Goal: Communication & Community: Answer question/provide support

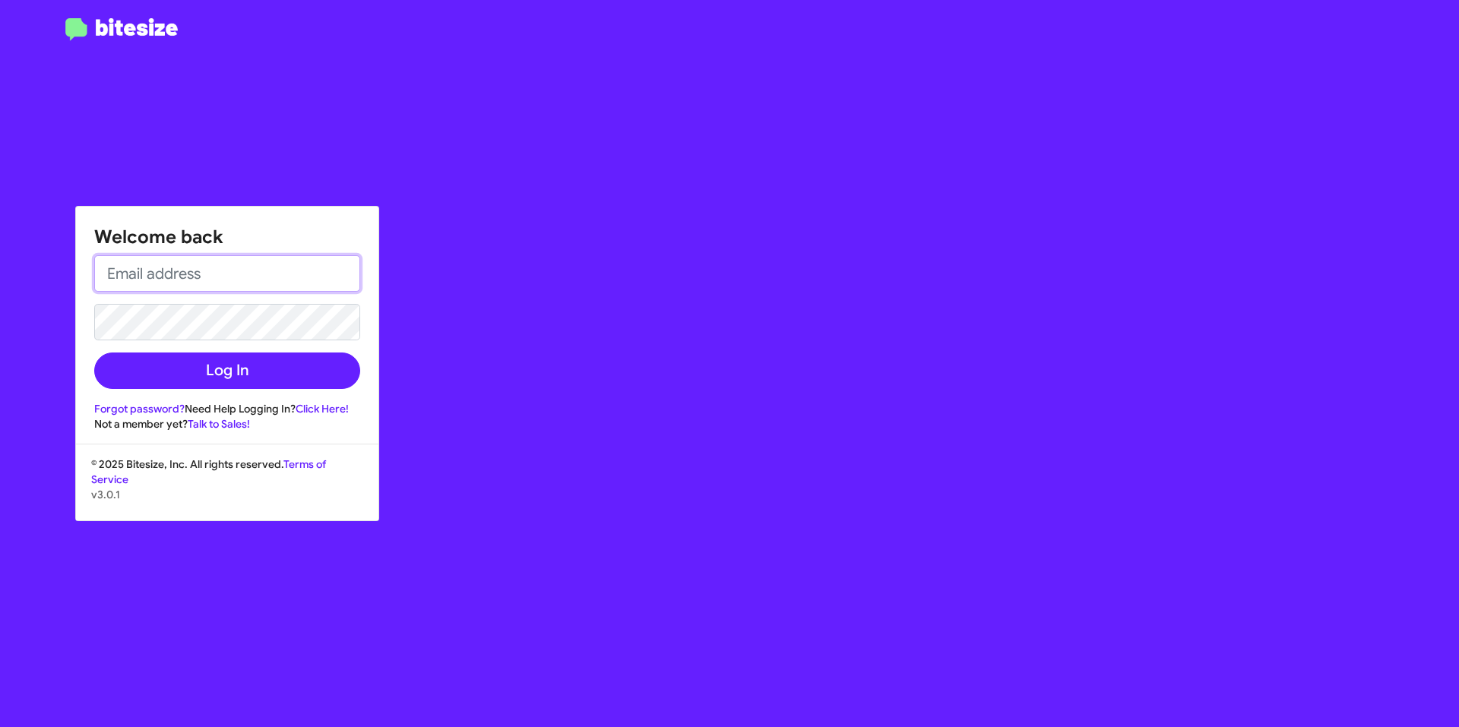
type input "[EMAIL_ADDRESS][DOMAIN_NAME]"
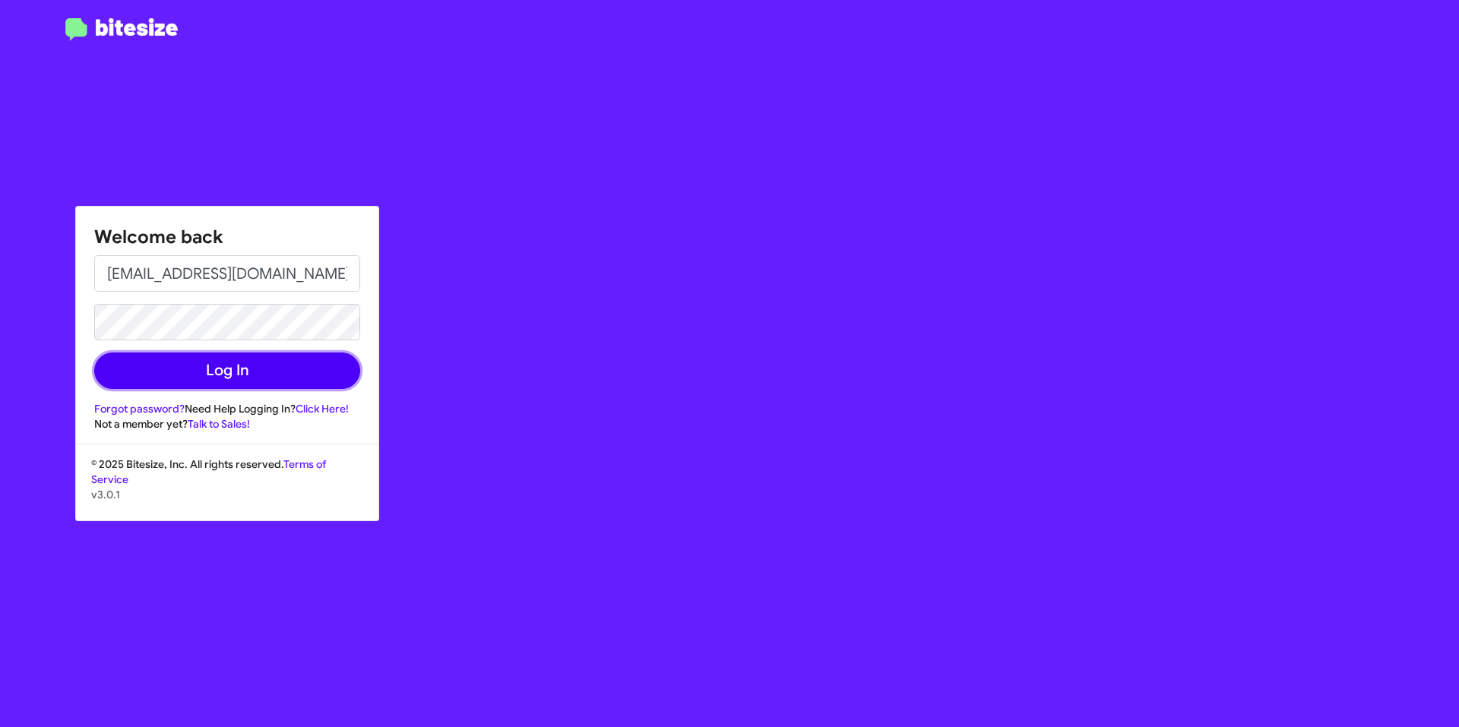
click at [283, 385] on button "Log In" at bounding box center [227, 371] width 266 height 36
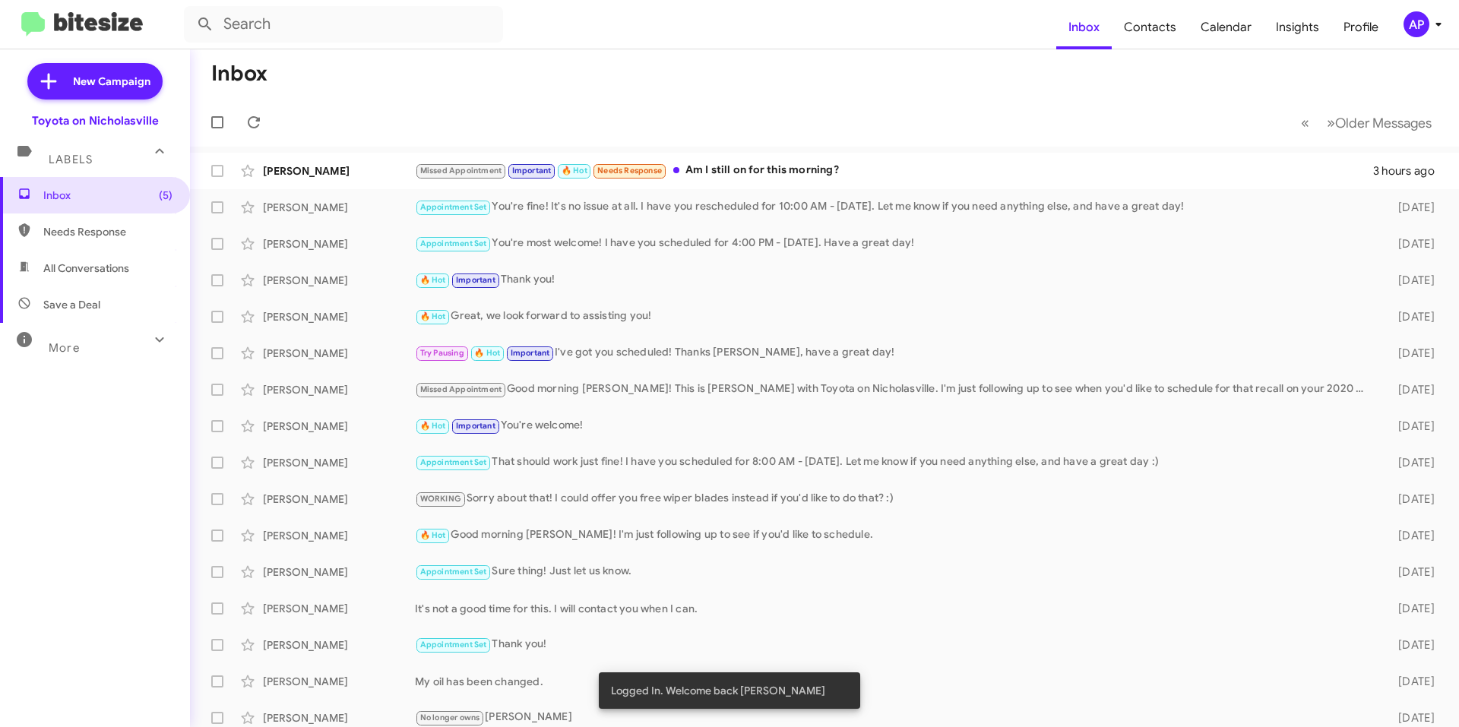
click at [34, 519] on div "Inbox (5) Needs Response All Conversations Save a Deal More Important 🔥 Hot App…" at bounding box center [95, 395] width 190 height 436
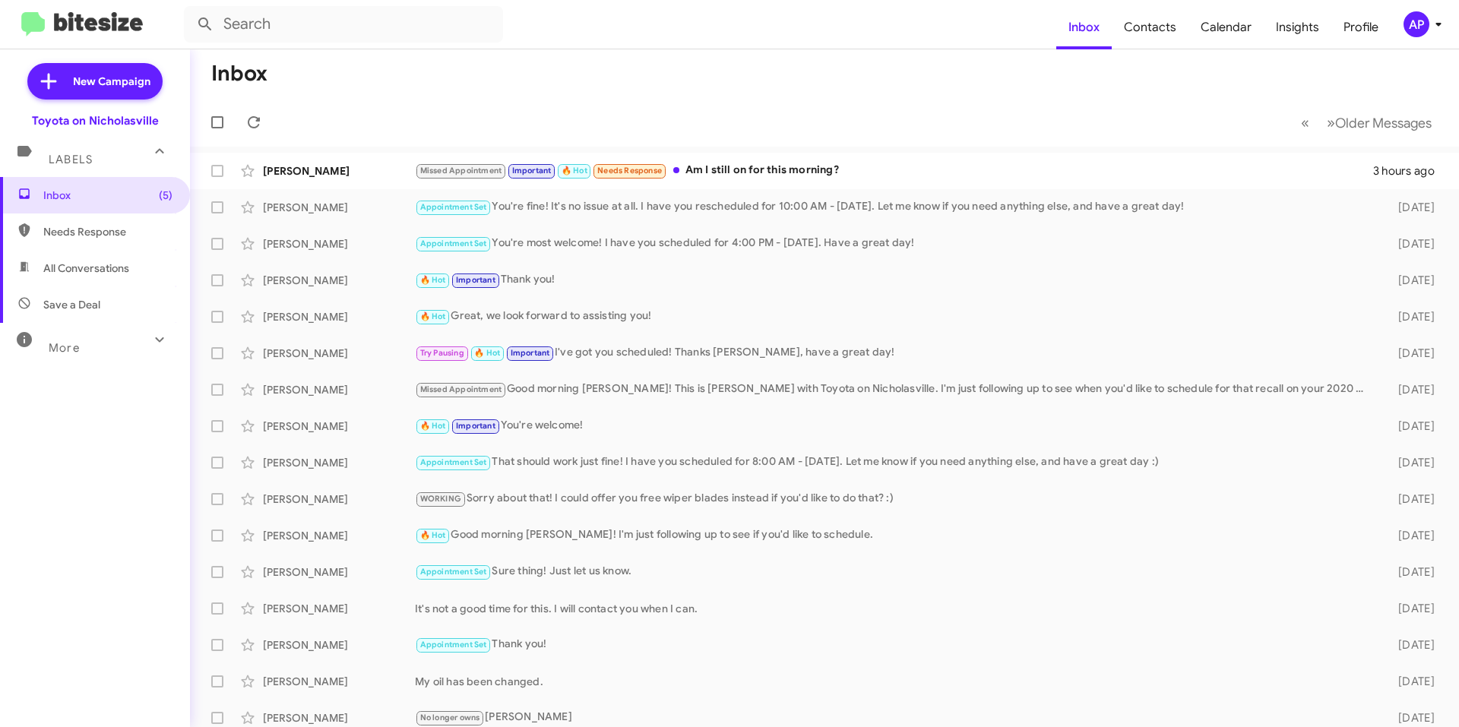
click at [505, 79] on mat-toolbar-row "Inbox" at bounding box center [824, 73] width 1269 height 49
click at [964, 182] on div "[PERSON_NAME] Missed Appointment Important 🔥 Hot Needs Response Am I still on f…" at bounding box center [824, 171] width 1245 height 30
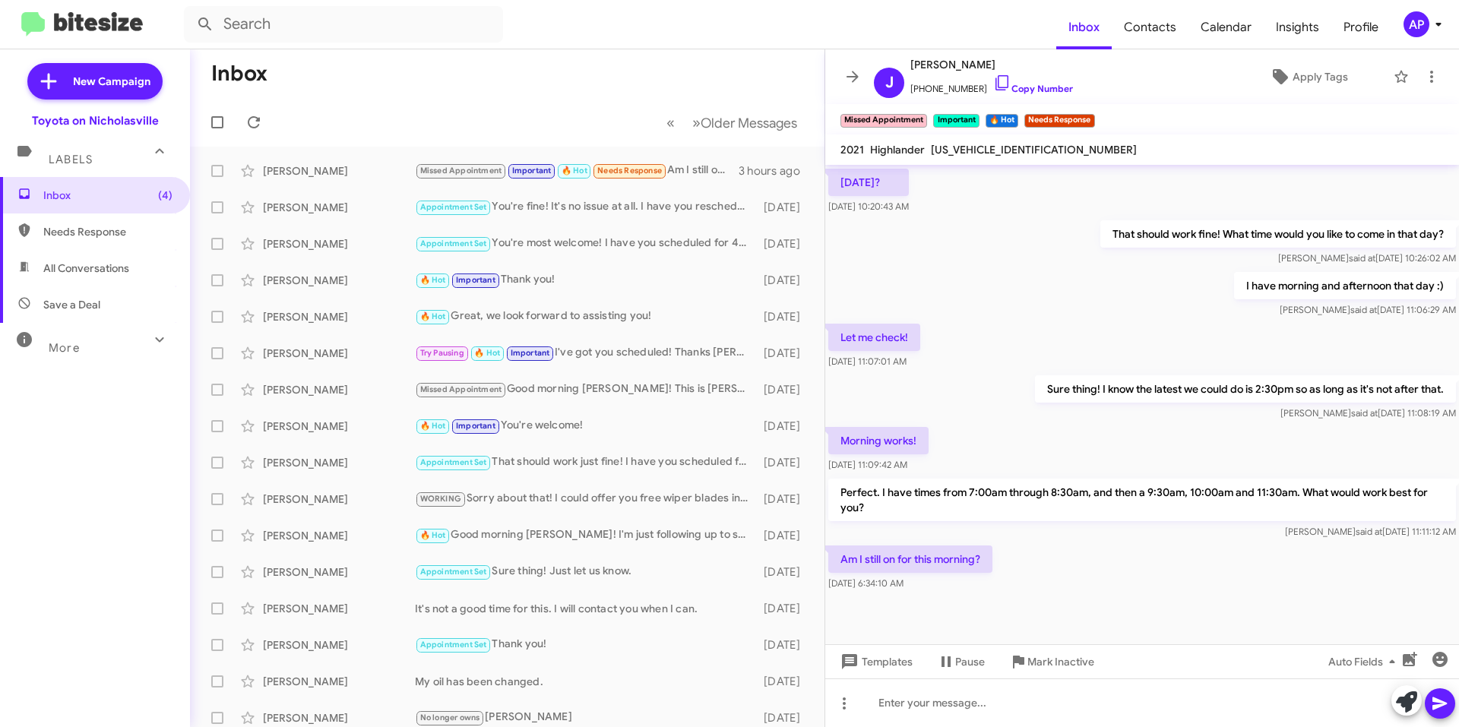
scroll to position [580, 0]
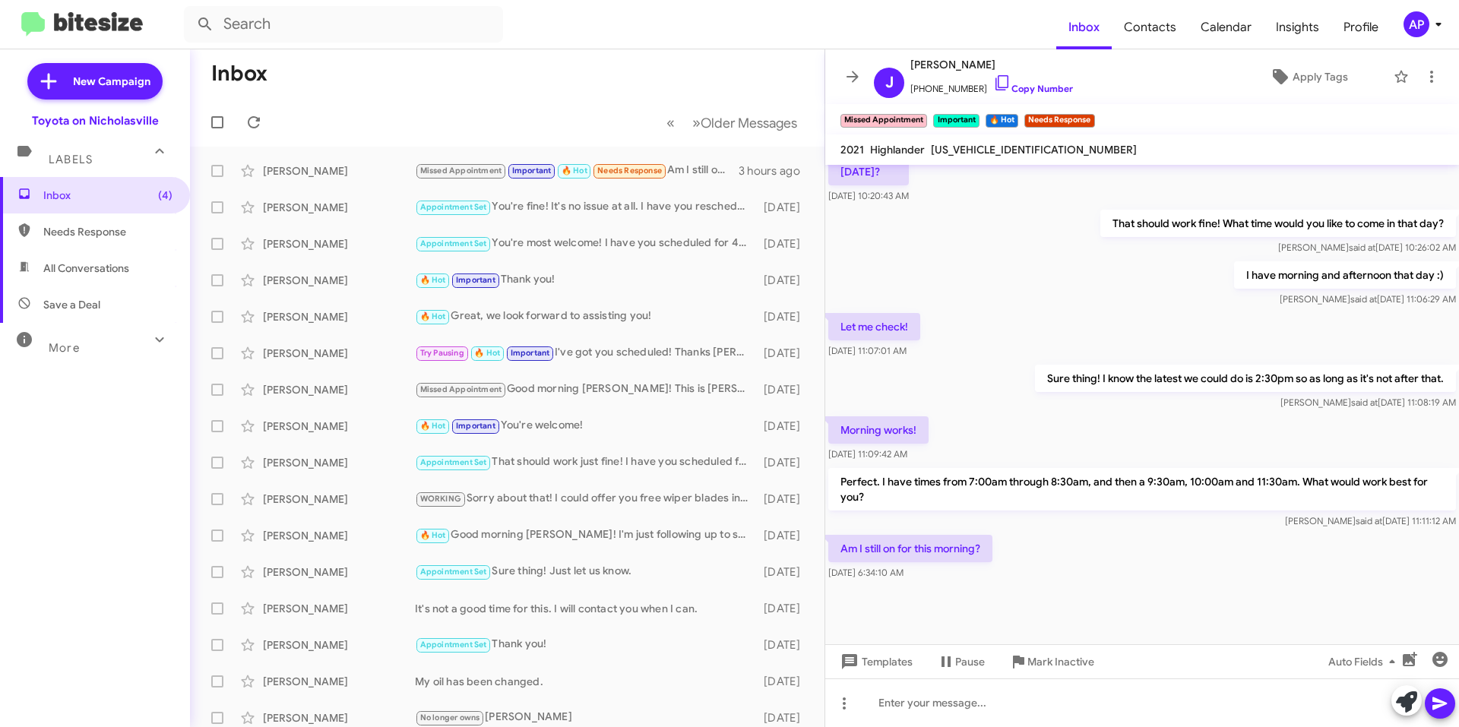
click at [986, 153] on span "[US_VEHICLE_IDENTIFICATION_NUMBER]" at bounding box center [1034, 150] width 206 height 14
copy span "[US_VEHICLE_IDENTIFICATION_NUMBER]"
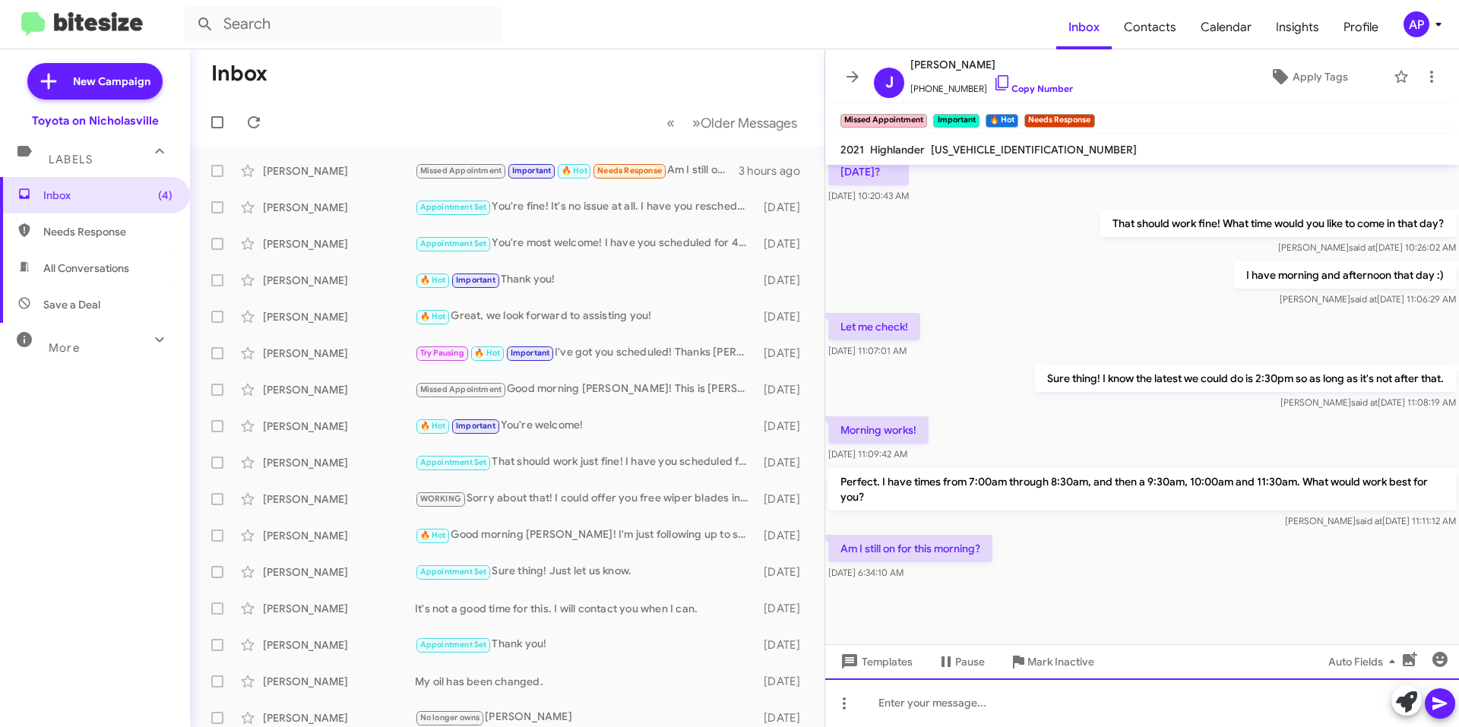
click at [1015, 720] on div at bounding box center [1142, 703] width 634 height 49
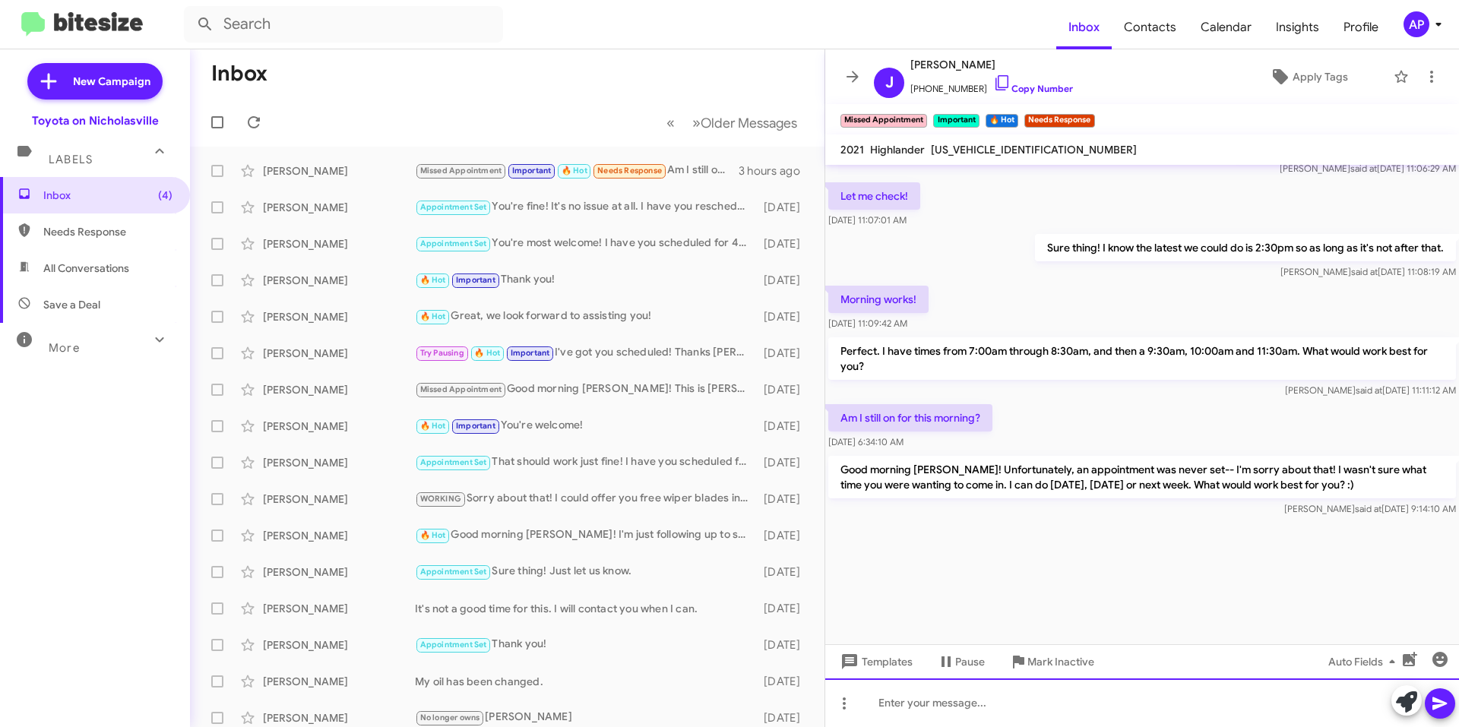
scroll to position [2674, 0]
click at [978, 114] on span "×" at bounding box center [977, 113] width 12 height 18
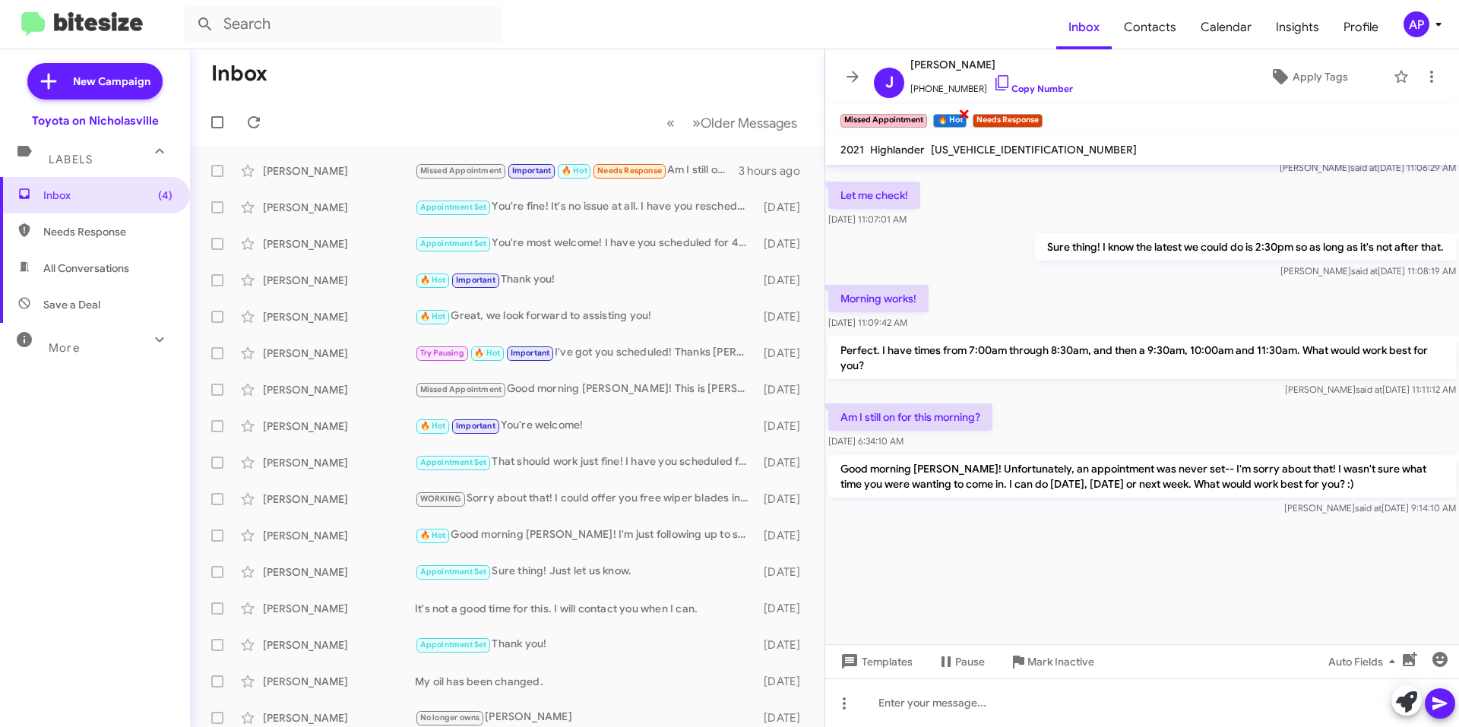
click at [967, 117] on span "×" at bounding box center [964, 113] width 12 height 18
click at [1000, 115] on span "×" at bounding box center [1002, 113] width 12 height 18
click at [838, 76] on span at bounding box center [853, 77] width 30 height 18
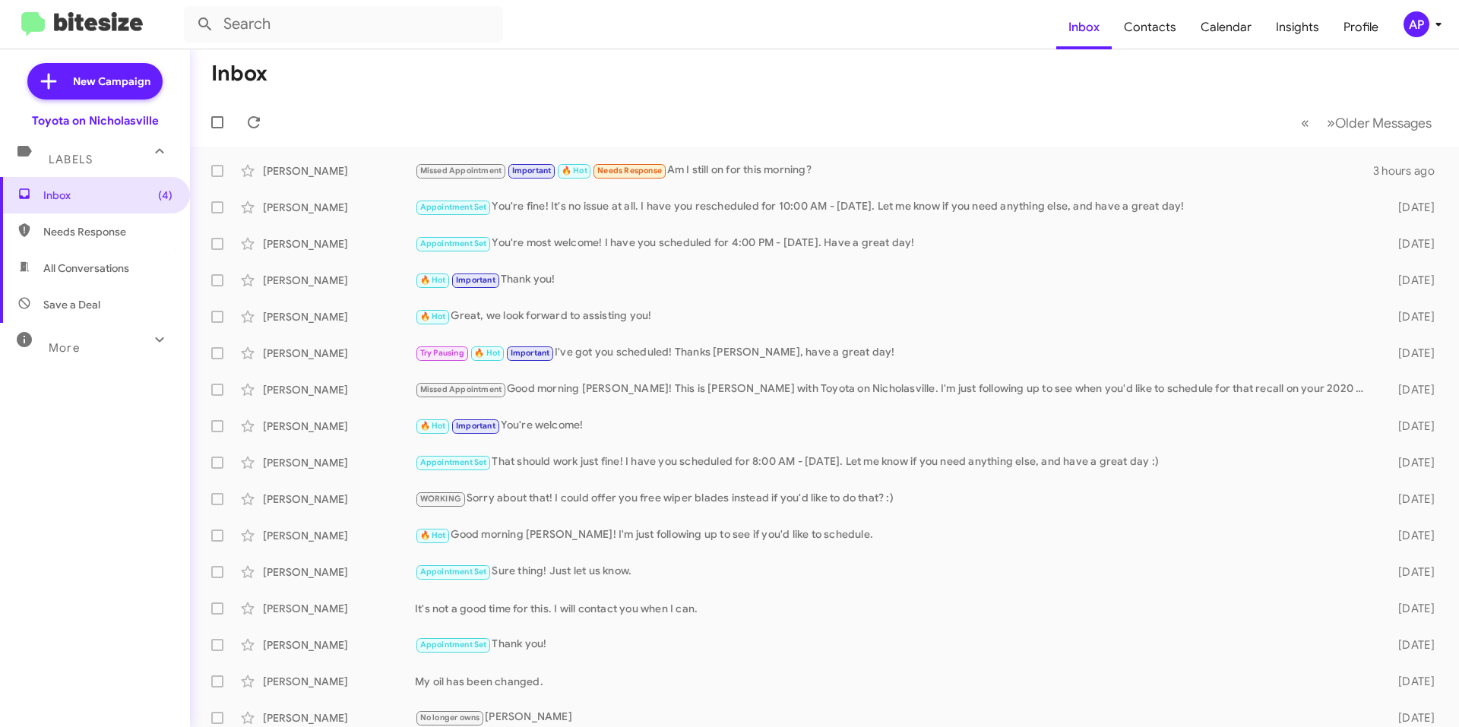
click at [100, 261] on span "All Conversations" at bounding box center [86, 268] width 86 height 15
type input "in:all-conversations"
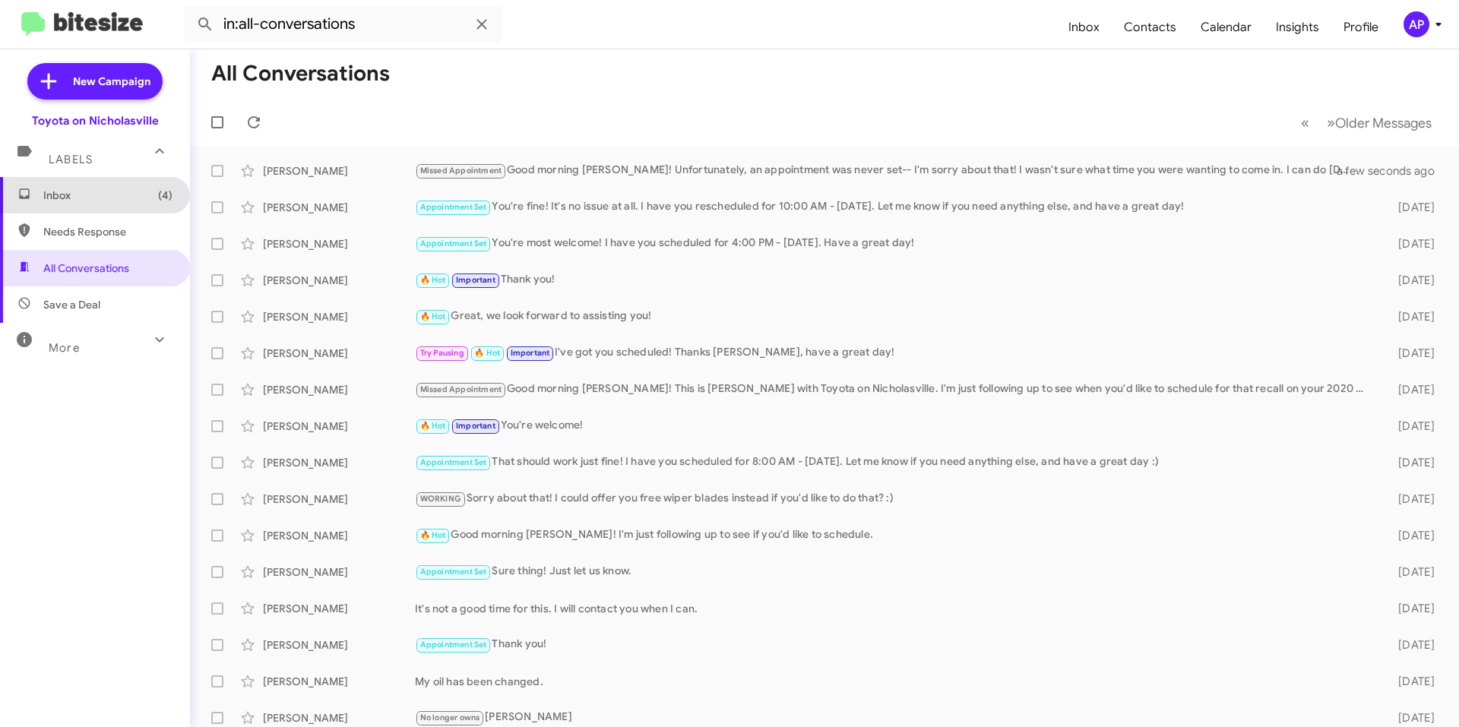
click at [135, 197] on span "Inbox (4)" at bounding box center [107, 195] width 129 height 15
